Goal: Task Accomplishment & Management: Complete application form

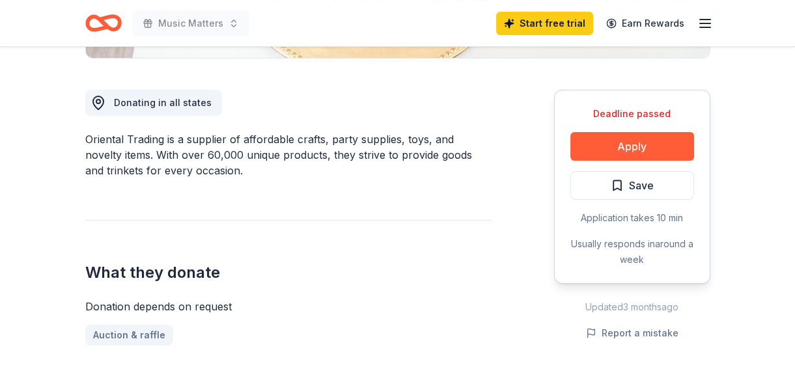
scroll to position [355, 0]
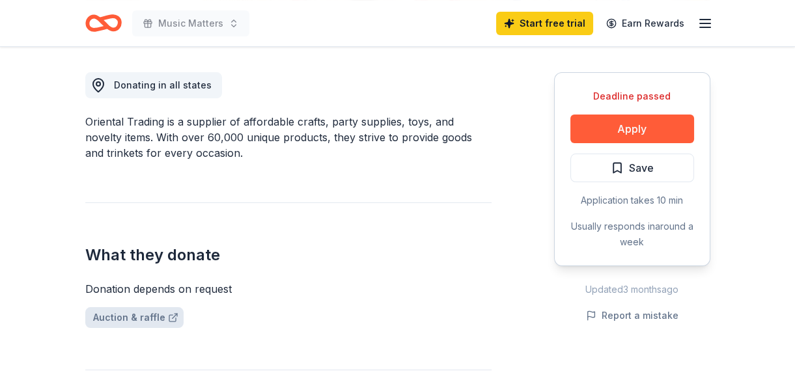
click at [135, 320] on link "Auction & raffle" at bounding box center [134, 317] width 98 height 21
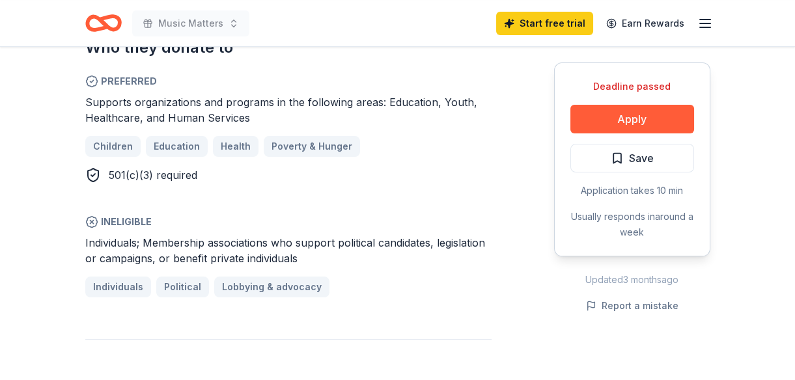
scroll to position [769, 0]
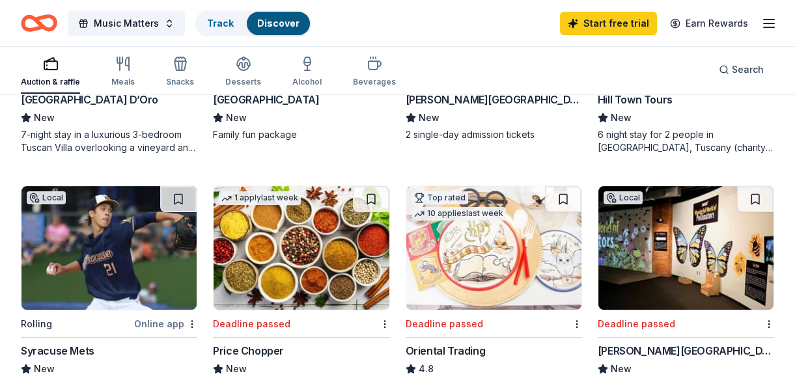
scroll to position [888, 0]
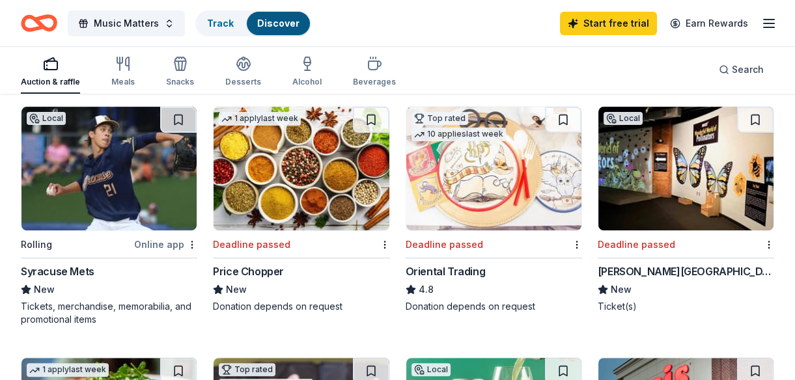
click at [76, 272] on div "Syracuse Mets" at bounding box center [58, 272] width 74 height 16
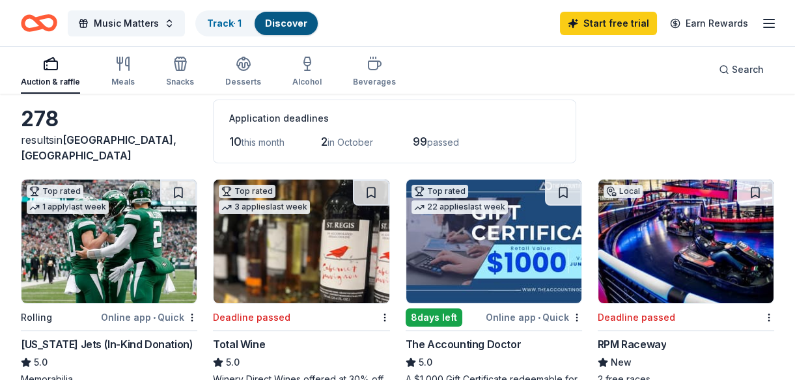
scroll to position [0, 0]
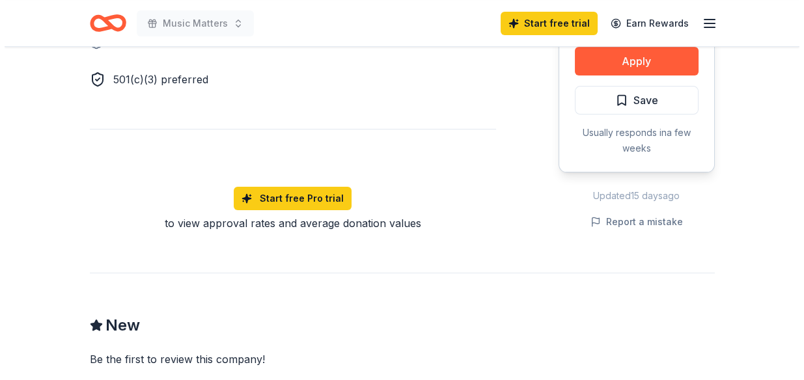
scroll to position [769, 0]
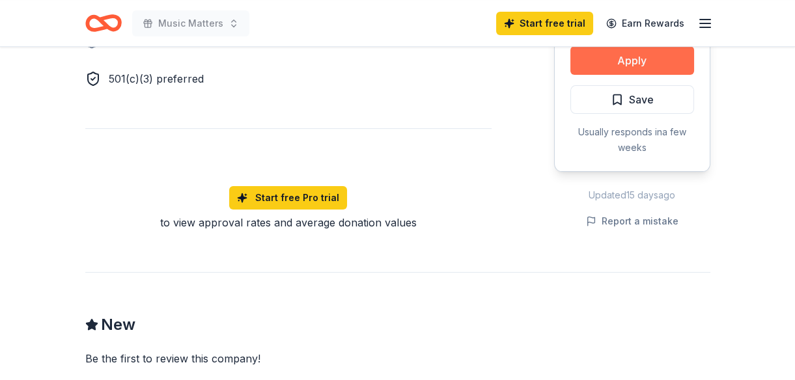
click at [645, 67] on button "Apply" at bounding box center [633, 60] width 124 height 29
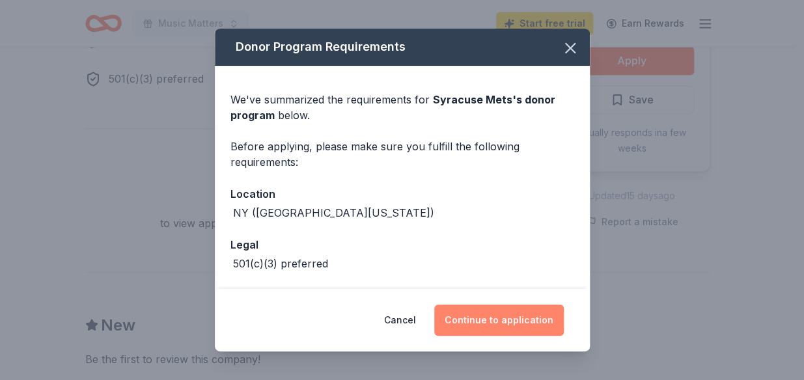
click at [487, 321] on button "Continue to application" at bounding box center [499, 320] width 130 height 31
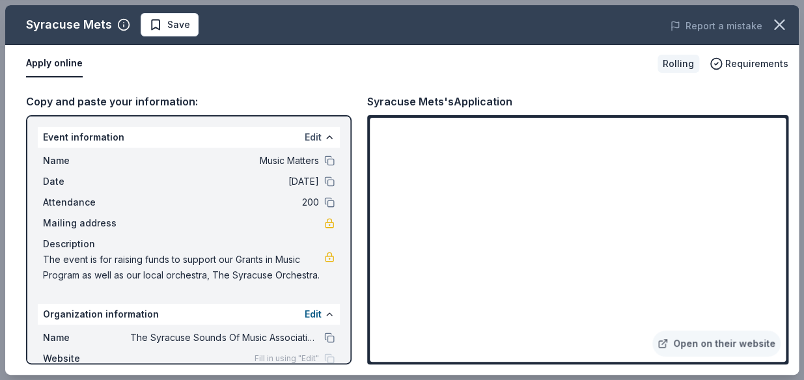
click at [305, 135] on button "Edit" at bounding box center [313, 138] width 17 height 16
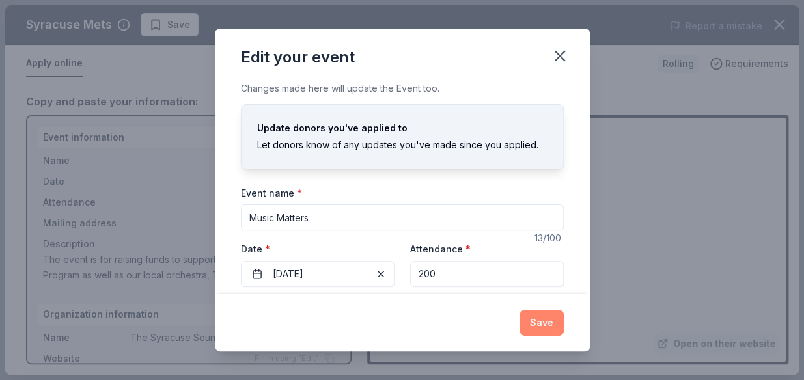
click at [535, 321] on button "Save" at bounding box center [542, 323] width 44 height 26
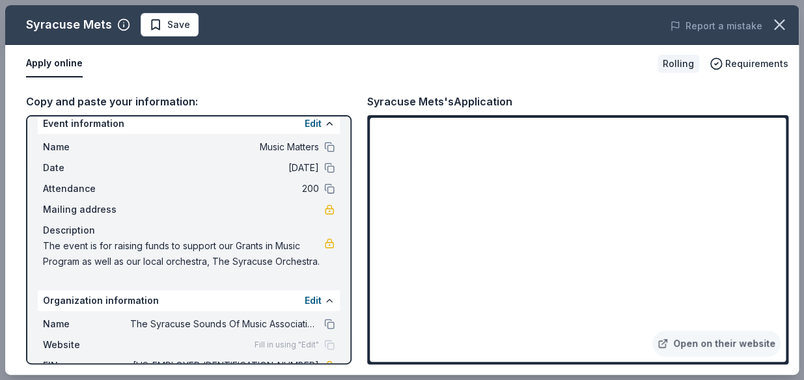
scroll to position [0, 0]
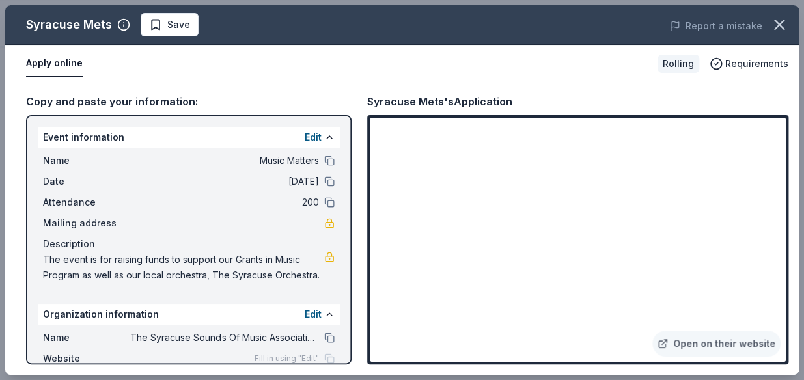
drag, startPoint x: 46, startPoint y: 256, endPoint x: 111, endPoint y: 267, distance: 65.4
click at [111, 267] on span "The event is for raising funds to support our Grants in Music Program as well a…" at bounding box center [183, 267] width 281 height 31
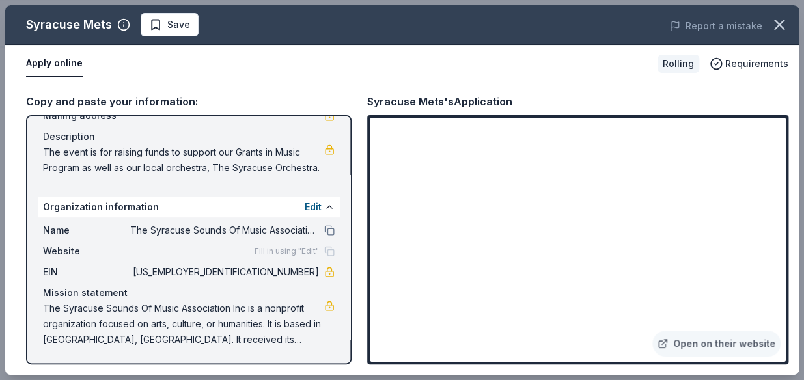
scroll to position [123, 0]
click at [164, 26] on span "Save" at bounding box center [169, 25] width 41 height 16
